Goal: Task Accomplishment & Management: Manage account settings

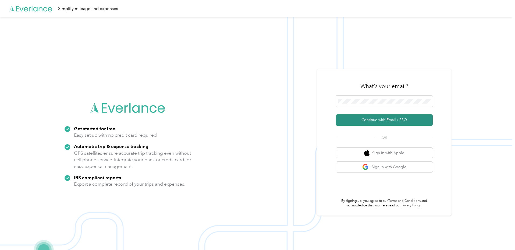
click at [380, 119] on button "Continue with Email / SSO" at bounding box center [384, 119] width 97 height 11
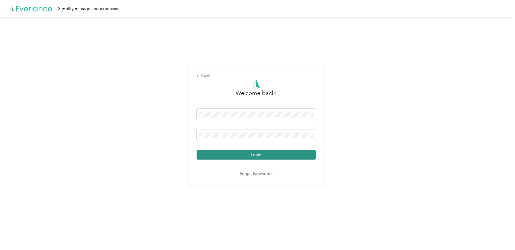
click at [242, 153] on button "Login" at bounding box center [256, 154] width 119 height 9
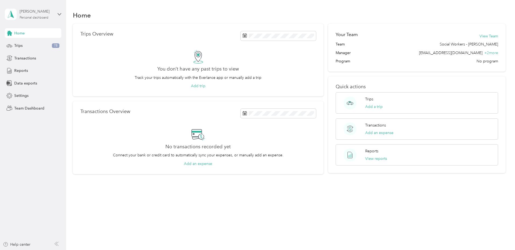
click at [47, 14] on div "[PERSON_NAME]" at bounding box center [37, 12] width 34 height 6
click at [24, 46] on div "Team dashboard" at bounding box center [24, 44] width 29 height 6
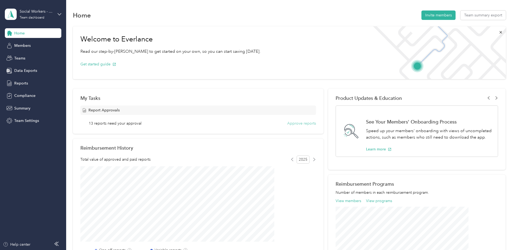
click at [294, 124] on button "Approve reports" at bounding box center [301, 123] width 29 height 6
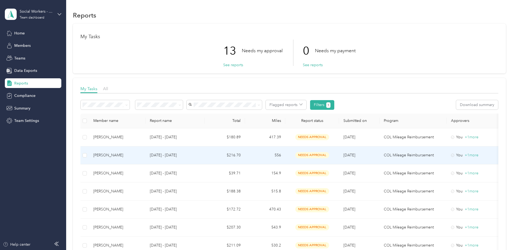
click at [141, 153] on div "[PERSON_NAME]" at bounding box center [117, 155] width 48 height 6
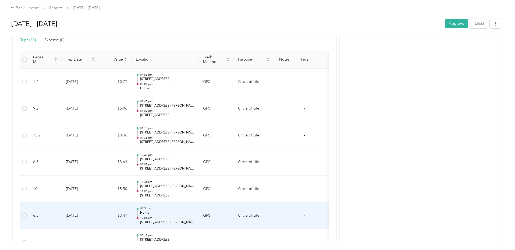
scroll to position [118, 0]
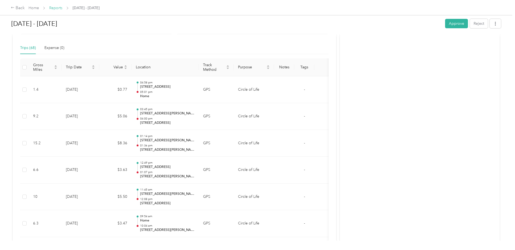
click at [62, 7] on link "Reports" at bounding box center [55, 8] width 13 height 5
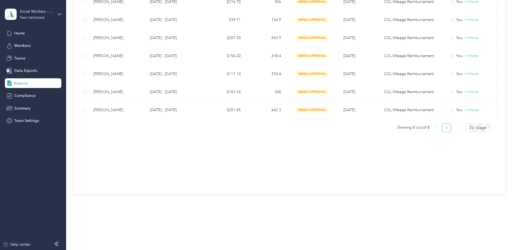
scroll to position [104, 0]
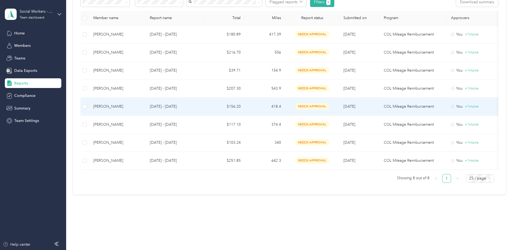
click at [141, 104] on div "[PERSON_NAME]" at bounding box center [117, 107] width 48 height 6
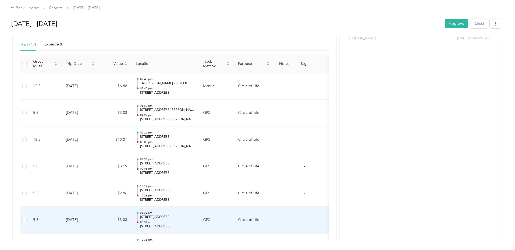
scroll to position [108, 0]
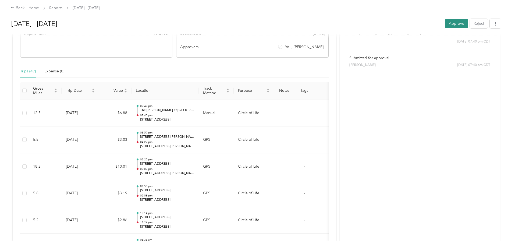
click at [445, 23] on button "Approve" at bounding box center [456, 23] width 23 height 9
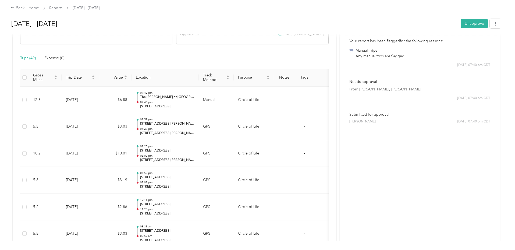
scroll to position [94, 0]
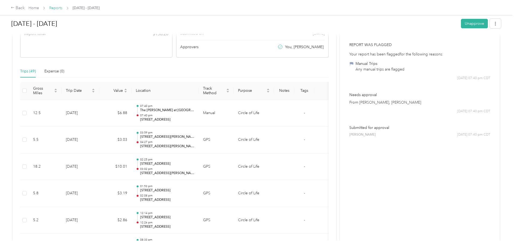
click at [62, 7] on link "Reports" at bounding box center [55, 8] width 13 height 5
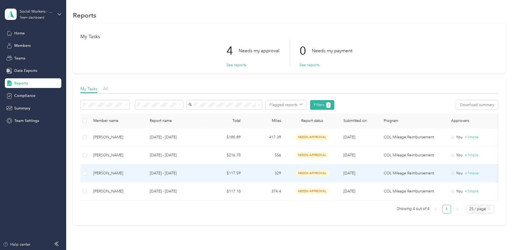
click at [145, 178] on td "[PERSON_NAME]" at bounding box center [117, 173] width 56 height 18
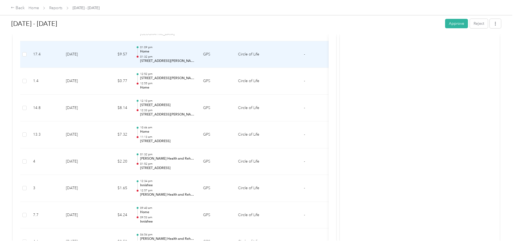
scroll to position [215, 0]
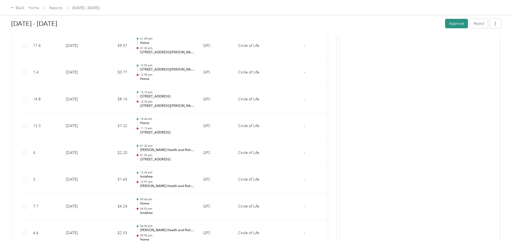
click at [445, 22] on button "Approve" at bounding box center [456, 23] width 23 height 9
click at [62, 7] on link "Reports" at bounding box center [55, 8] width 13 height 5
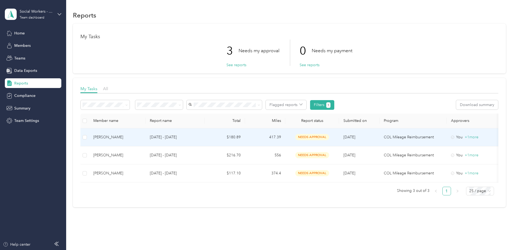
click at [141, 138] on div "[PERSON_NAME]" at bounding box center [117, 137] width 48 height 6
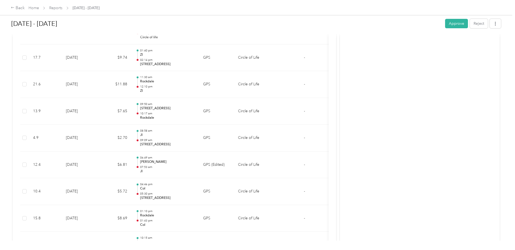
scroll to position [42, 0]
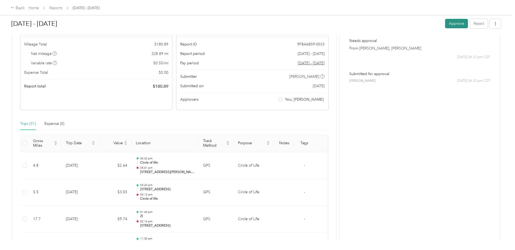
click at [445, 22] on button "Approve" at bounding box center [456, 23] width 23 height 9
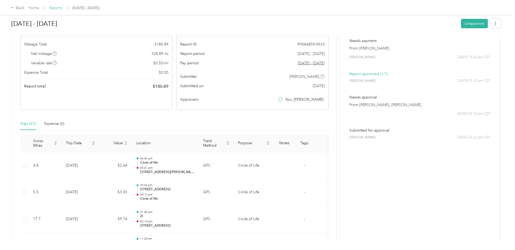
click at [62, 9] on link "Reports" at bounding box center [55, 8] width 13 height 5
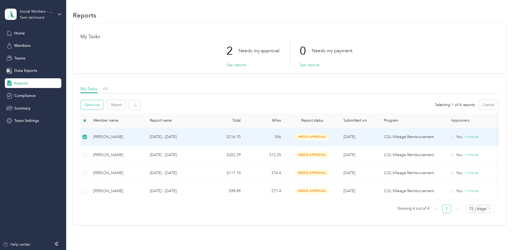
click at [104, 104] on button "Approve" at bounding box center [92, 104] width 23 height 9
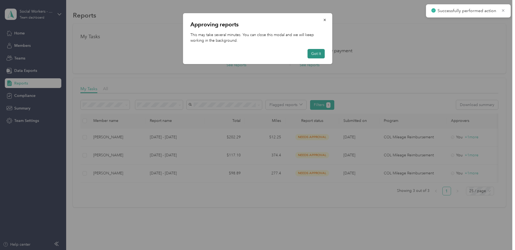
click at [315, 54] on button "Got it" at bounding box center [315, 53] width 17 height 9
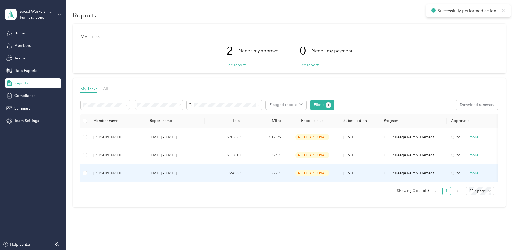
click at [141, 175] on div "[PERSON_NAME]" at bounding box center [117, 173] width 48 height 6
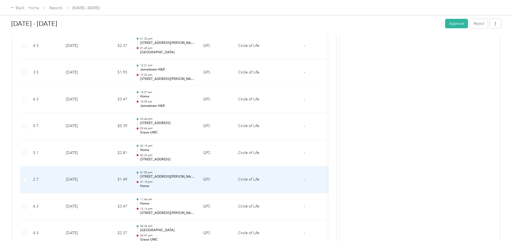
scroll to position [188, 0]
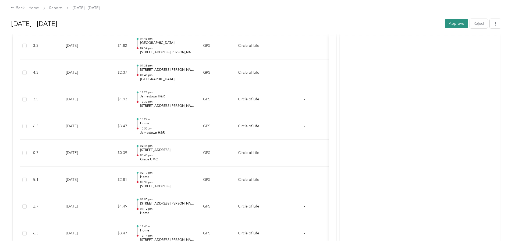
click at [445, 21] on button "Approve" at bounding box center [456, 23] width 23 height 9
click at [62, 8] on link "Reports" at bounding box center [55, 8] width 13 height 5
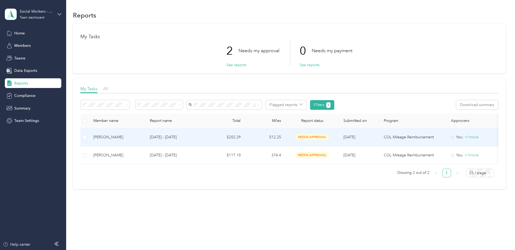
click at [141, 137] on div "[PERSON_NAME]" at bounding box center [117, 137] width 48 height 6
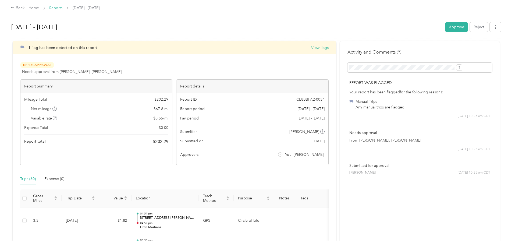
click at [62, 8] on link "Reports" at bounding box center [55, 8] width 13 height 5
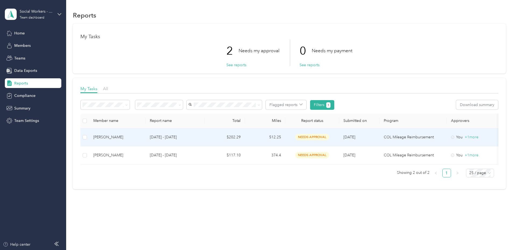
click at [141, 140] on div "[PERSON_NAME]" at bounding box center [117, 137] width 48 height 6
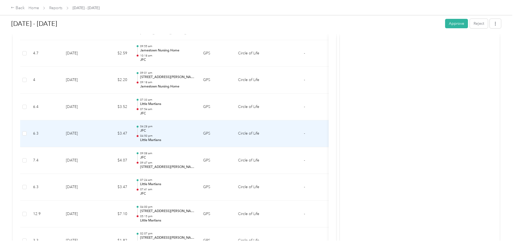
scroll to position [408, 0]
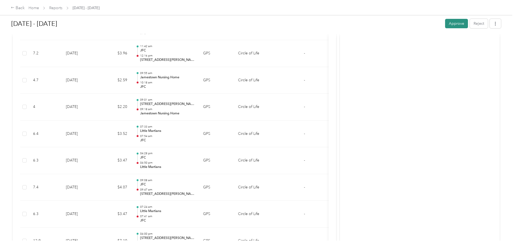
click at [445, 21] on button "Approve" at bounding box center [456, 23] width 23 height 9
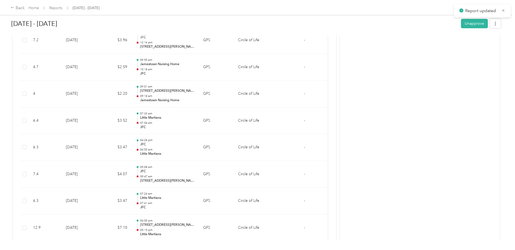
scroll to position [395, 0]
